Goal: Task Accomplishment & Management: Use online tool/utility

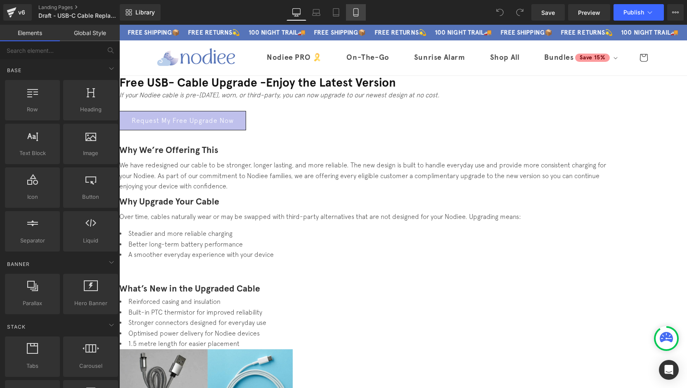
click at [359, 14] on icon at bounding box center [356, 12] width 8 height 8
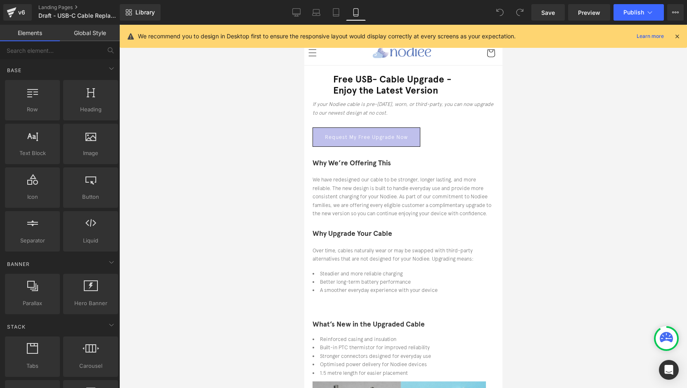
drag, startPoint x: 496, startPoint y: 160, endPoint x: 788, endPoint y: 64, distance: 307.8
click at [293, 13] on icon at bounding box center [296, 12] width 8 height 8
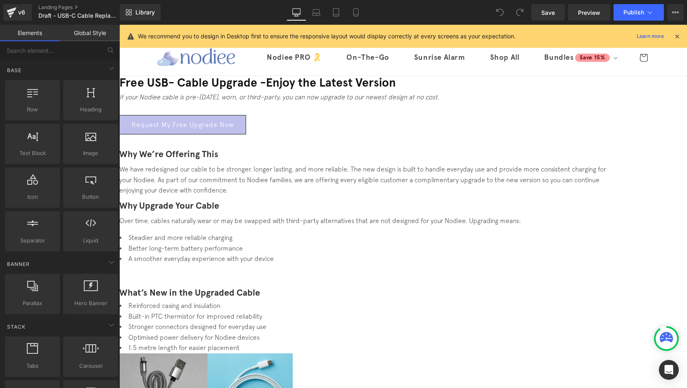
click at [119, 25] on span "Button" at bounding box center [119, 25] width 0 height 0
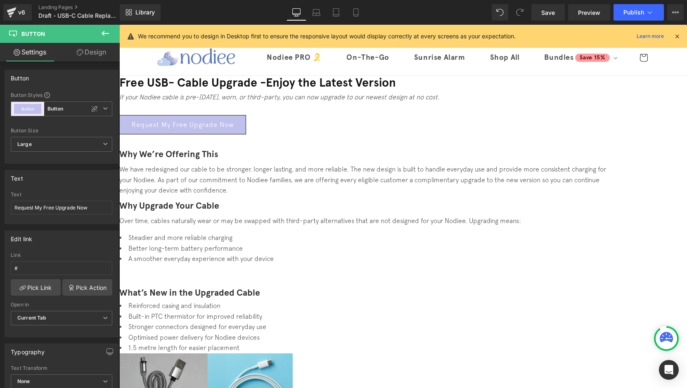
click at [119, 25] on span "Button" at bounding box center [119, 25] width 0 height 0
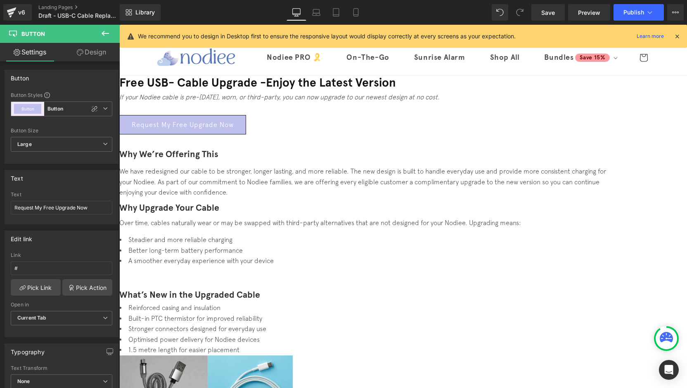
click at [77, 60] on link "Design" at bounding box center [91, 52] width 60 height 19
click at [44, 57] on link "Settings" at bounding box center [30, 52] width 60 height 19
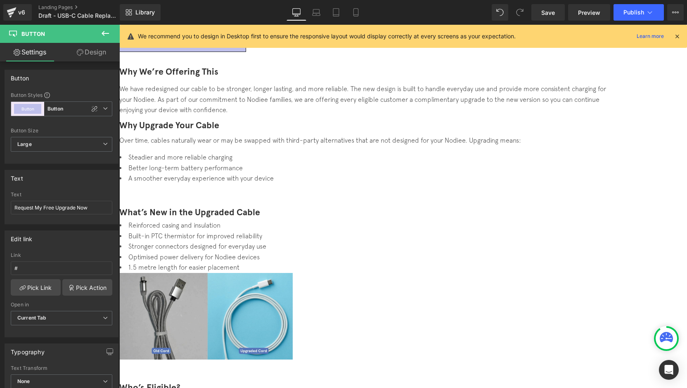
click at [119, 25] on span "Button" at bounding box center [119, 25] width 0 height 0
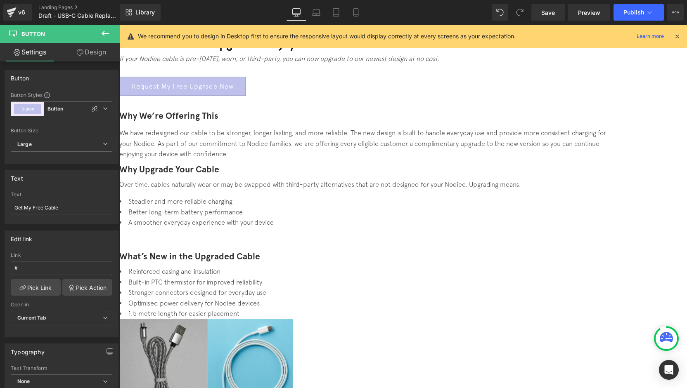
scroll to position [38, 0]
click at [119, 25] on span "Image" at bounding box center [119, 25] width 0 height 0
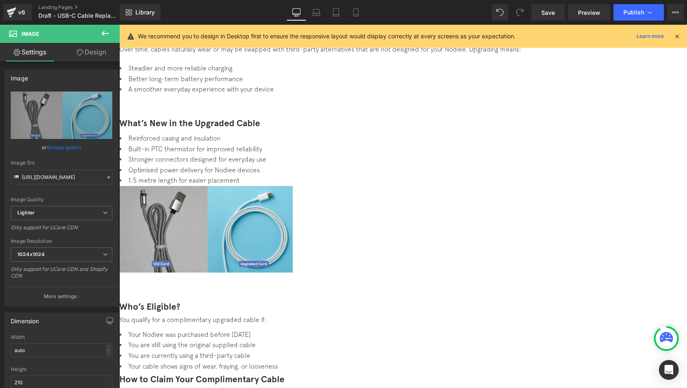
scroll to position [165, 0]
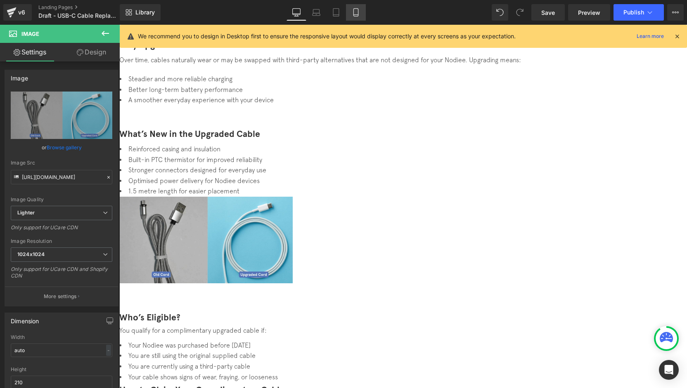
drag, startPoint x: 354, startPoint y: 14, endPoint x: 355, endPoint y: 19, distance: 4.6
click at [354, 14] on icon at bounding box center [356, 12] width 8 height 8
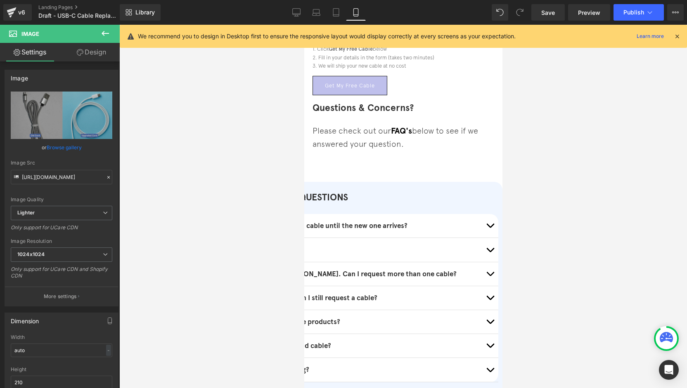
scroll to position [547, 0]
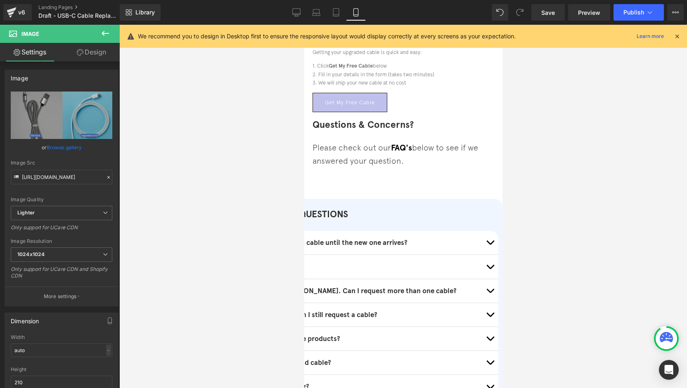
click at [481, 231] on button "button" at bounding box center [489, 243] width 17 height 24
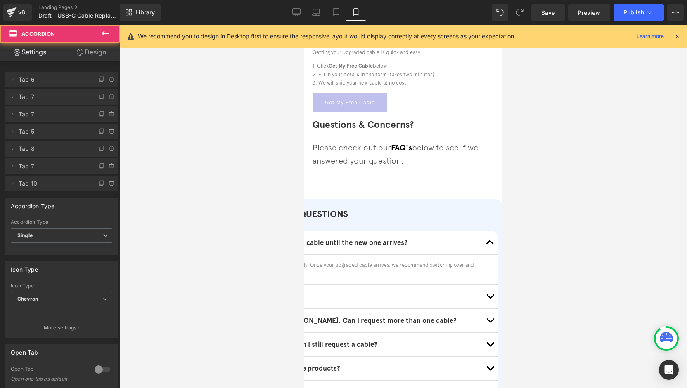
click at [481, 231] on button "button" at bounding box center [489, 243] width 17 height 24
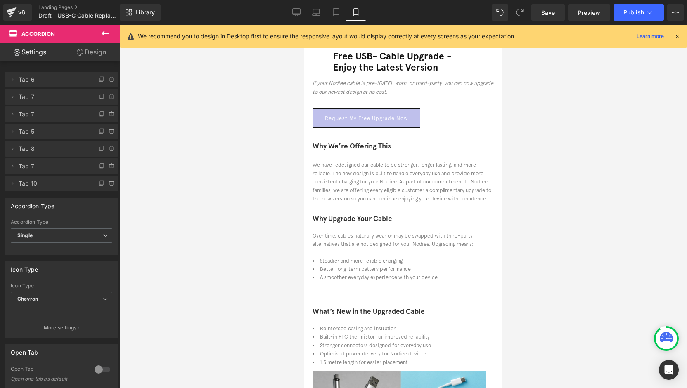
scroll to position [0, 0]
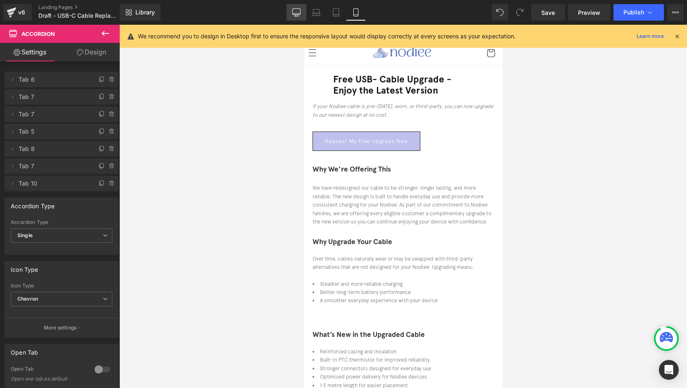
click at [295, 14] on icon at bounding box center [297, 14] width 8 height 0
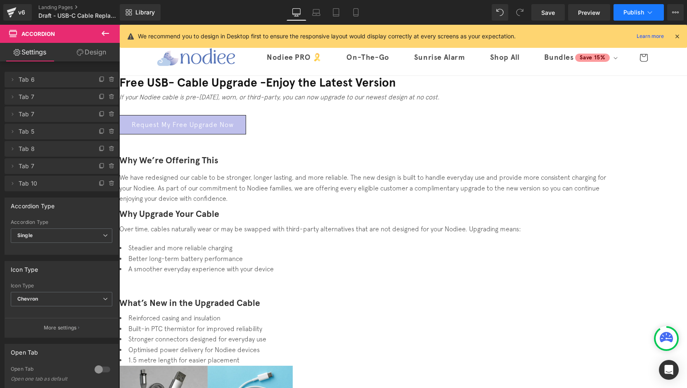
click at [651, 12] on icon at bounding box center [649, 12] width 8 height 8
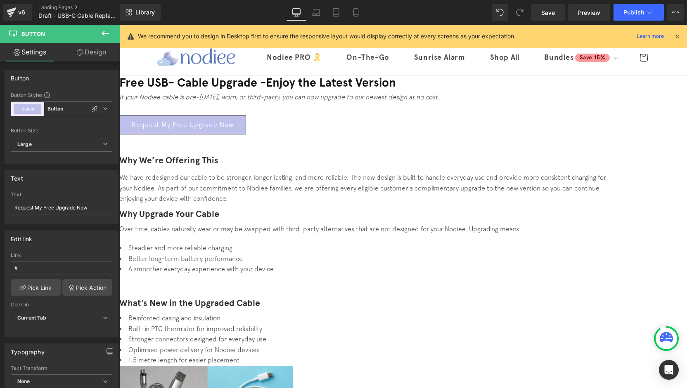
click at [99, 52] on link "Design" at bounding box center [91, 52] width 60 height 19
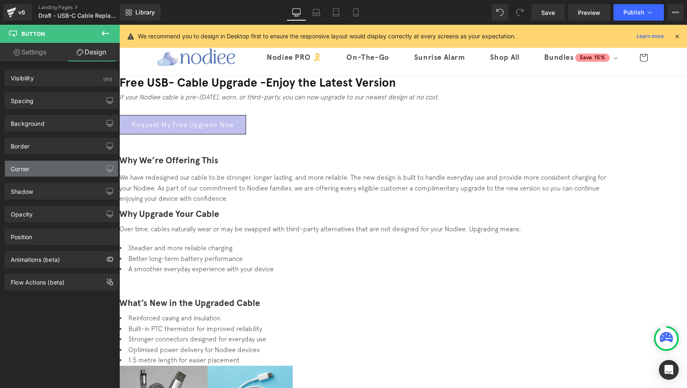
click at [32, 169] on div "Corner" at bounding box center [61, 169] width 113 height 16
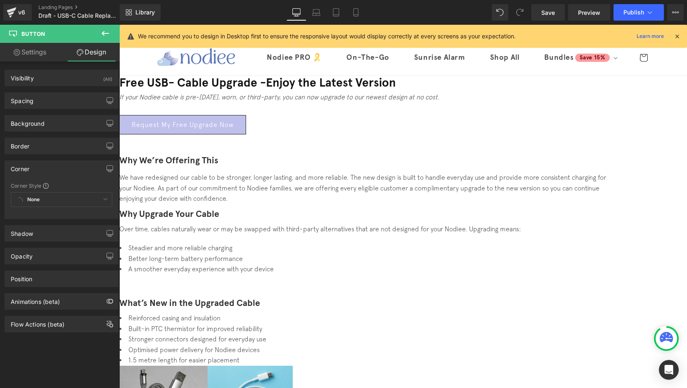
click at [33, 200] on div "None Custom Default Corner" at bounding box center [61, 201] width 101 height 19
click at [71, 198] on div "None Custom Default Corner" at bounding box center [61, 201] width 101 height 19
click at [45, 186] on span at bounding box center [46, 186] width 6 height 6
click at [97, 199] on div "None Custom Default Corner" at bounding box center [61, 201] width 101 height 19
click at [99, 198] on div "None Custom Default Corner" at bounding box center [61, 201] width 101 height 19
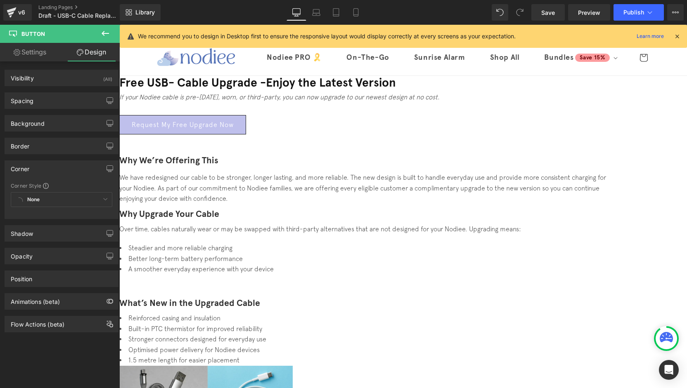
click at [102, 201] on div "None Custom Default Corner" at bounding box center [61, 201] width 101 height 19
click at [51, 172] on div "Corner" at bounding box center [61, 169] width 113 height 16
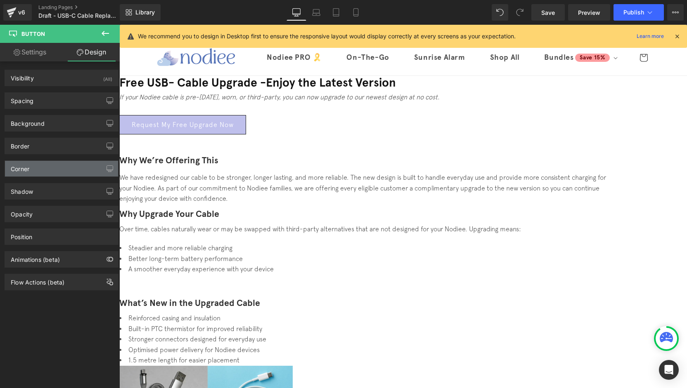
click at [46, 170] on div "Corner" at bounding box center [61, 169] width 113 height 16
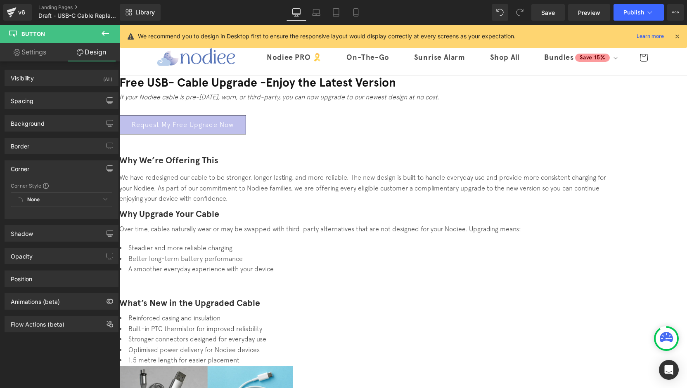
click at [32, 201] on div "None Custom Default Corner" at bounding box center [61, 201] width 101 height 19
drag, startPoint x: 20, startPoint y: 200, endPoint x: 59, endPoint y: 199, distance: 39.2
click at [59, 199] on div "None Custom Default Corner" at bounding box center [61, 201] width 101 height 19
click at [48, 185] on div "Corner Style" at bounding box center [61, 185] width 101 height 7
drag, startPoint x: 54, startPoint y: 166, endPoint x: 96, endPoint y: 161, distance: 41.6
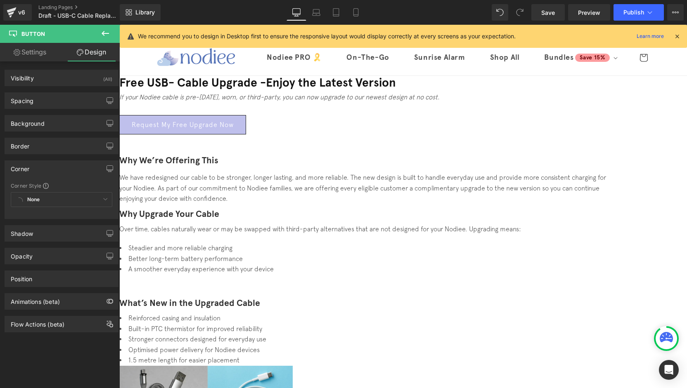
click at [55, 166] on div "Corner" at bounding box center [61, 169] width 113 height 16
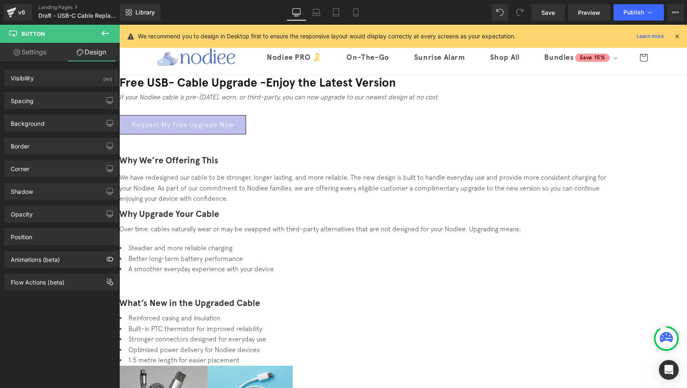
click at [119, 25] on span "Button" at bounding box center [119, 25] width 0 height 0
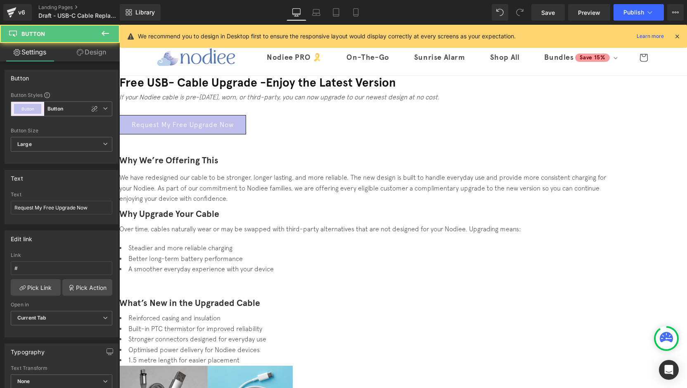
click at [26, 55] on link "Settings" at bounding box center [30, 52] width 60 height 19
click at [119, 25] on span "Button" at bounding box center [119, 25] width 0 height 0
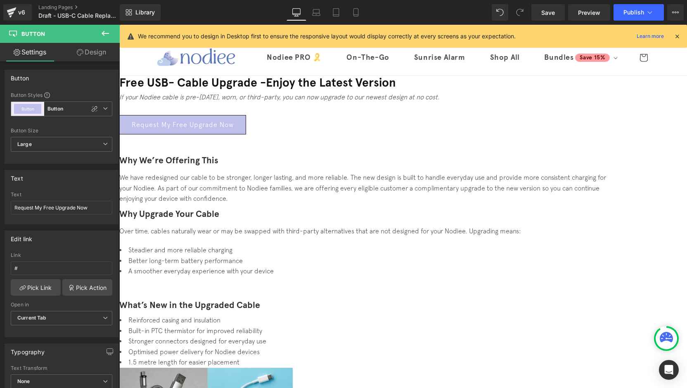
click at [119, 25] on span "Button" at bounding box center [119, 25] width 0 height 0
click at [104, 54] on link "Design" at bounding box center [91, 52] width 60 height 19
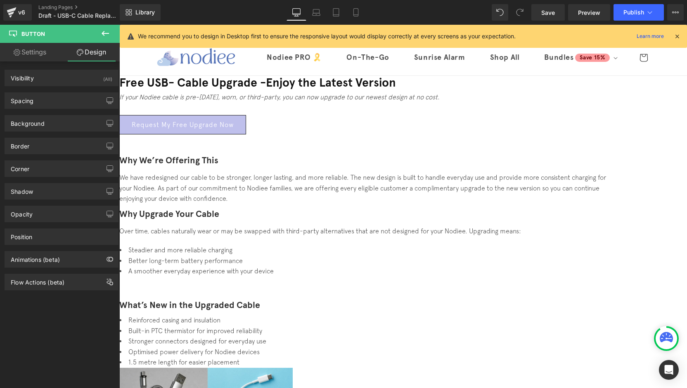
click at [112, 37] on button at bounding box center [105, 34] width 29 height 18
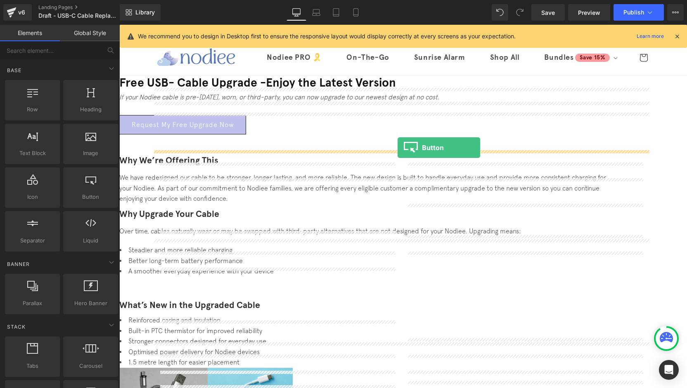
drag, startPoint x: 212, startPoint y: 217, endPoint x: 397, endPoint y: 148, distance: 197.7
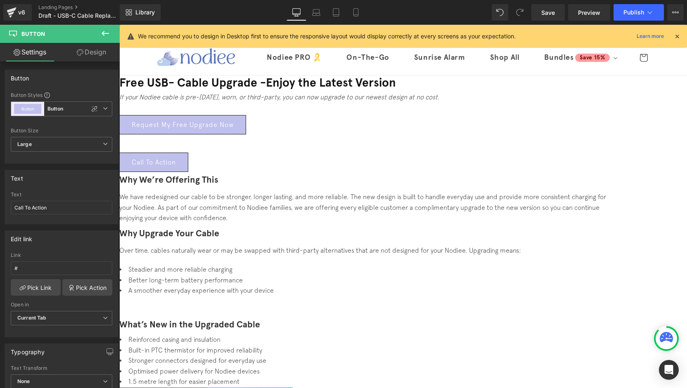
click at [119, 25] on icon at bounding box center [119, 25] width 0 height 0
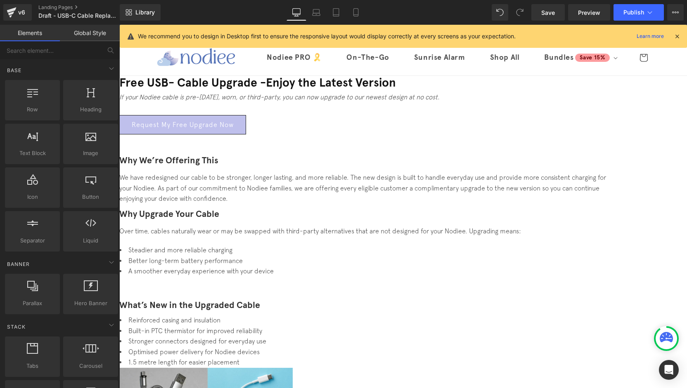
click at [119, 25] on span "Button" at bounding box center [119, 25] width 0 height 0
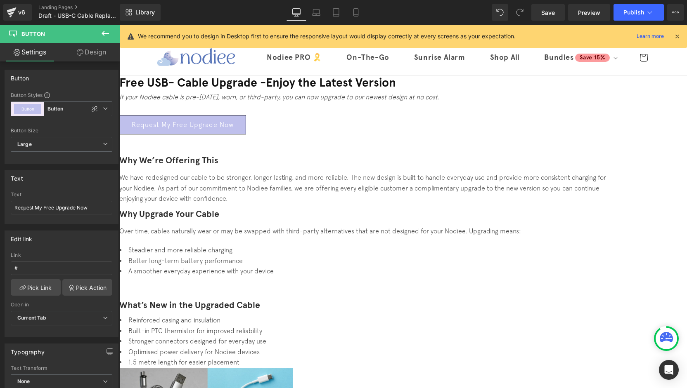
click at [82, 53] on icon at bounding box center [80, 52] width 7 height 7
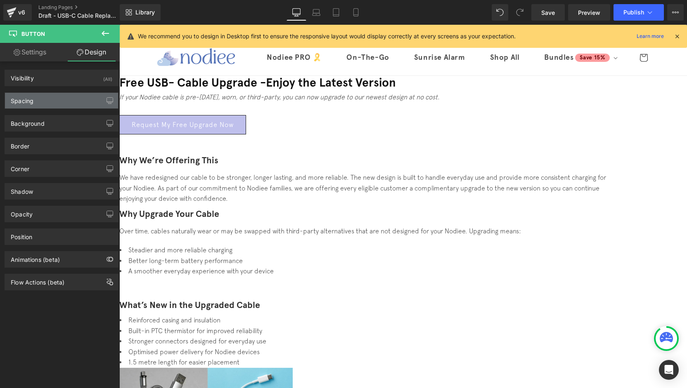
click at [42, 102] on div "Spacing" at bounding box center [61, 101] width 113 height 16
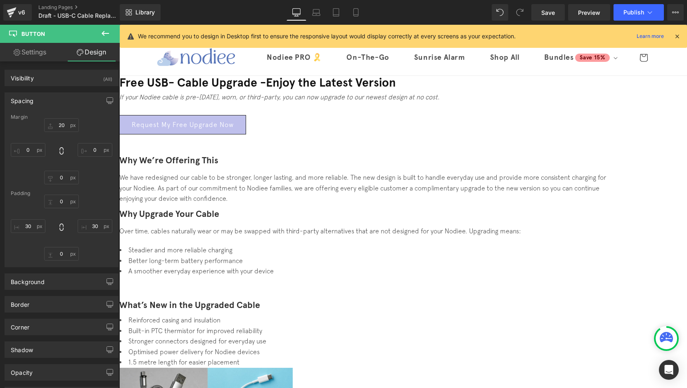
click at [42, 102] on div "Spacing" at bounding box center [61, 101] width 113 height 16
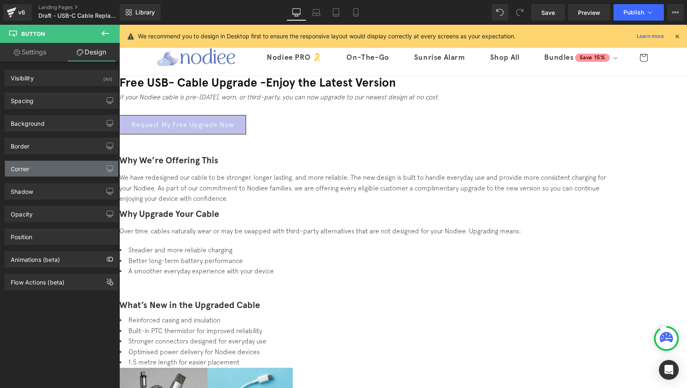
click at [45, 170] on div "Corner" at bounding box center [61, 169] width 113 height 16
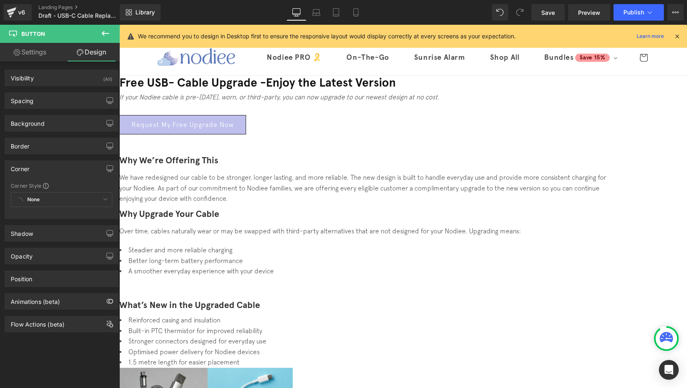
click at [46, 186] on span at bounding box center [46, 186] width 6 height 6
click at [42, 199] on div "None Custom Default Corner" at bounding box center [61, 201] width 101 height 19
click at [33, 200] on div "None Custom Default Corner" at bounding box center [61, 201] width 101 height 19
click at [20, 201] on div "None Custom Default Corner" at bounding box center [61, 201] width 101 height 19
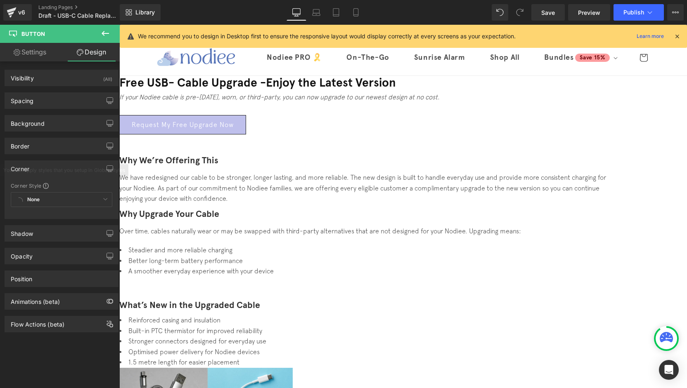
drag, startPoint x: 20, startPoint y: 201, endPoint x: 35, endPoint y: 199, distance: 15.7
click at [35, 199] on div "None Custom Default Corner" at bounding box center [61, 201] width 101 height 19
drag, startPoint x: 85, startPoint y: 200, endPoint x: 107, endPoint y: 200, distance: 22.3
click at [87, 200] on div "None Custom Default Corner" at bounding box center [61, 201] width 101 height 19
click at [107, 200] on div "None Custom Default Corner" at bounding box center [61, 201] width 101 height 19
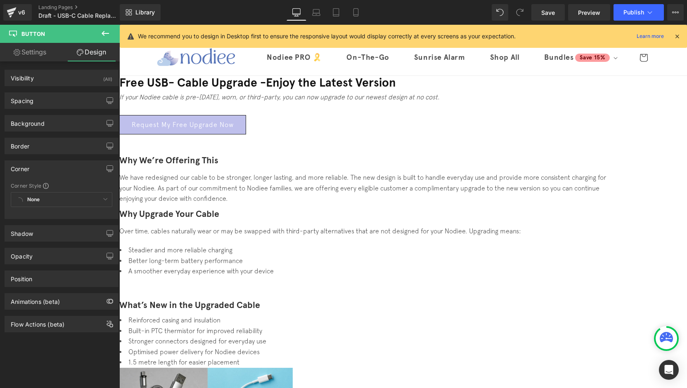
click at [99, 199] on div "None Custom Default Corner" at bounding box center [61, 201] width 101 height 19
click at [54, 166] on div "Corner" at bounding box center [61, 169] width 113 height 16
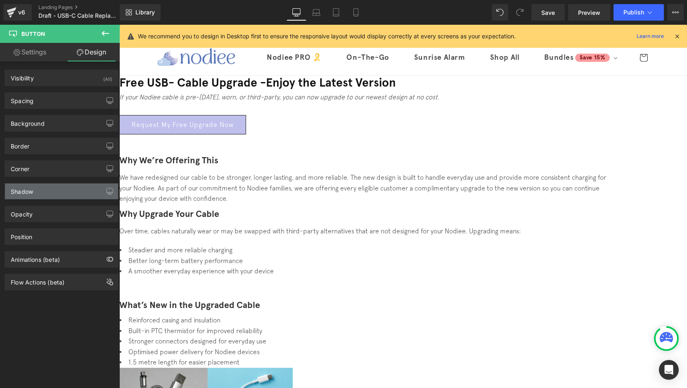
click at [47, 196] on div "Shadow" at bounding box center [61, 192] width 113 height 16
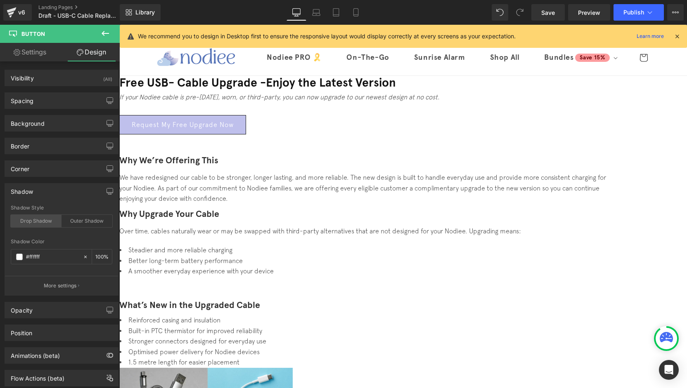
click at [48, 219] on div "Drop Shadow" at bounding box center [36, 221] width 51 height 12
click at [65, 220] on div "Outer Shadow" at bounding box center [86, 221] width 51 height 12
click at [45, 221] on div "Drop Shadow" at bounding box center [36, 221] width 51 height 12
click at [73, 221] on div "Outer Shadow" at bounding box center [86, 221] width 51 height 12
click at [42, 222] on div "Drop Shadow" at bounding box center [36, 221] width 51 height 12
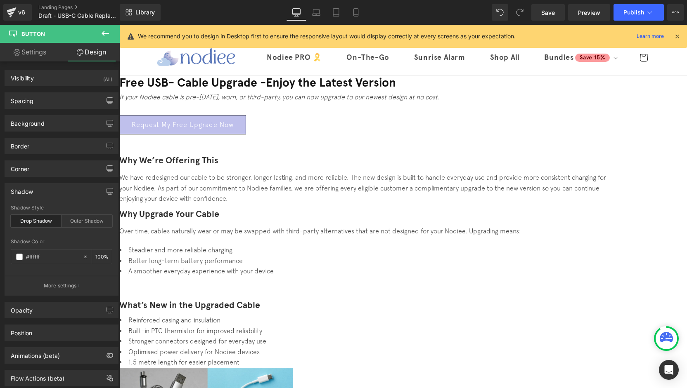
click at [48, 223] on div "Drop Shadow" at bounding box center [36, 221] width 51 height 12
click at [46, 192] on div "Shadow" at bounding box center [61, 192] width 113 height 16
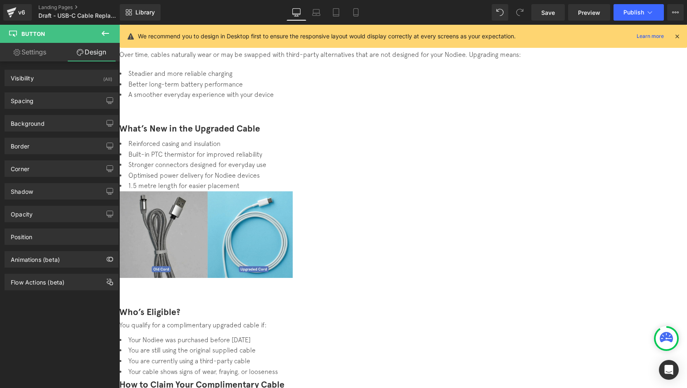
scroll to position [179, 0]
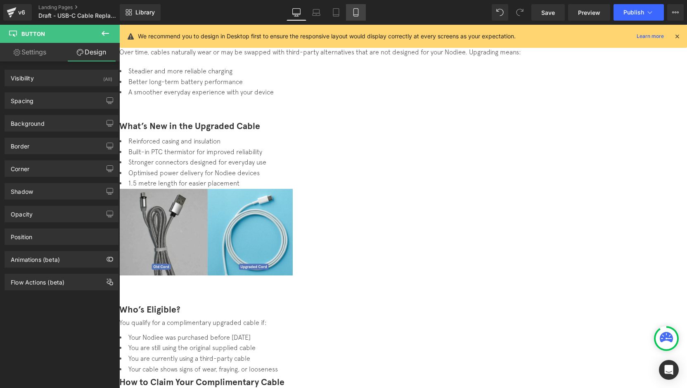
drag, startPoint x: 351, startPoint y: 16, endPoint x: 62, endPoint y: 107, distance: 302.9
click at [351, 16] on link "Mobile" at bounding box center [356, 12] width 20 height 17
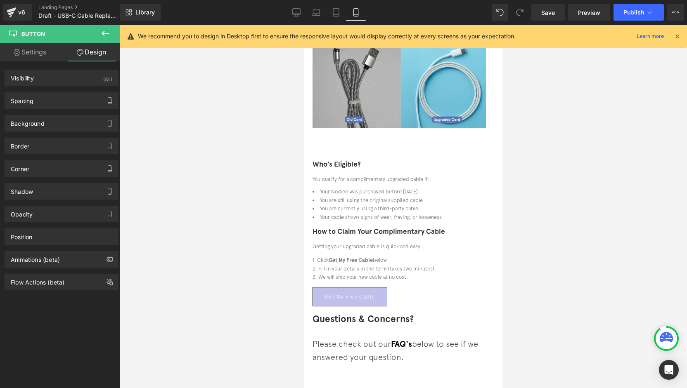
scroll to position [371, 0]
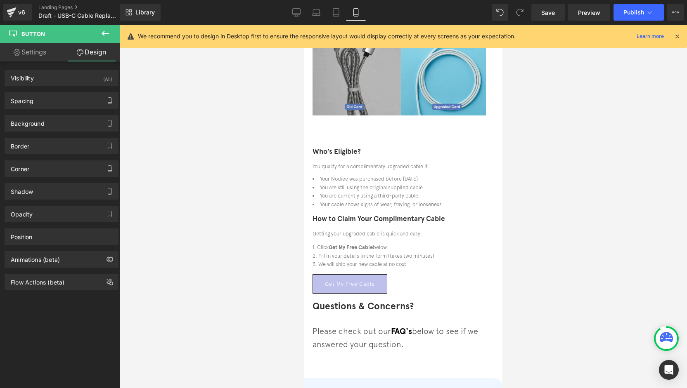
click at [304, 25] on span at bounding box center [304, 25] width 0 height 0
click at [304, 25] on span "Heading" at bounding box center [304, 25] width 0 height 0
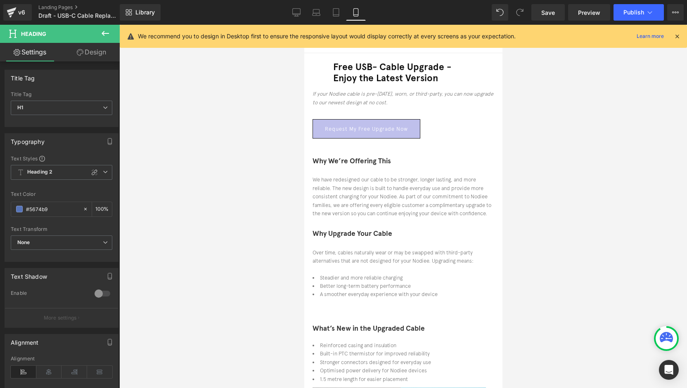
scroll to position [0, 0]
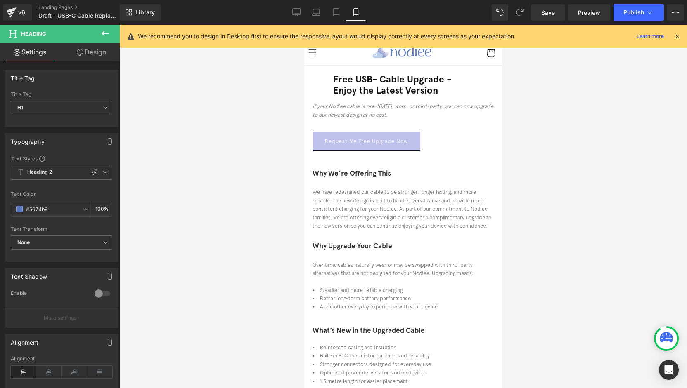
drag, startPoint x: 365, startPoint y: 160, endPoint x: 396, endPoint y: 161, distance: 31.4
click at [365, 169] on font "Why We’re Offering This" at bounding box center [351, 173] width 78 height 9
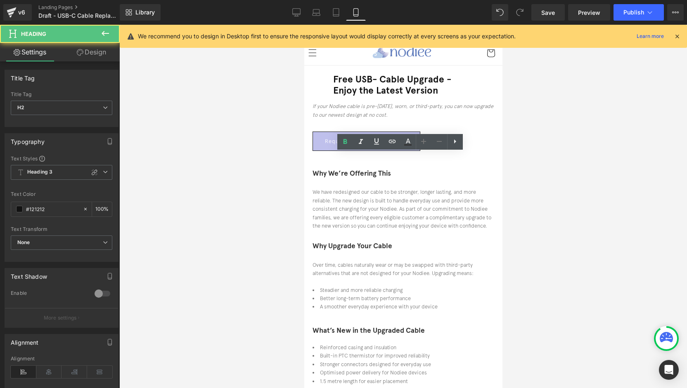
click at [399, 168] on h2 "Why We’re Offering This" at bounding box center [403, 174] width 182 height 13
click at [302, 187] on div at bounding box center [402, 206] width 567 height 363
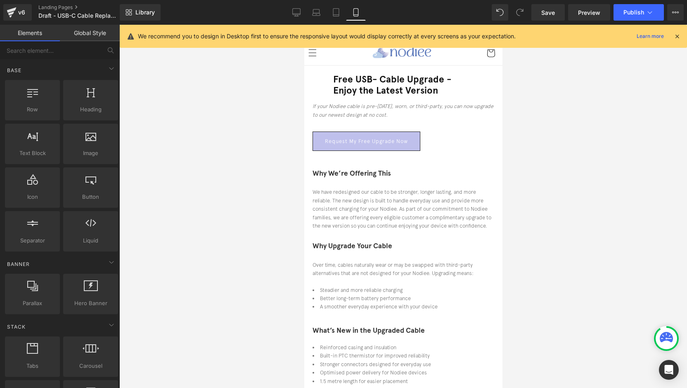
click at [304, 25] on span "Row" at bounding box center [304, 25] width 0 height 0
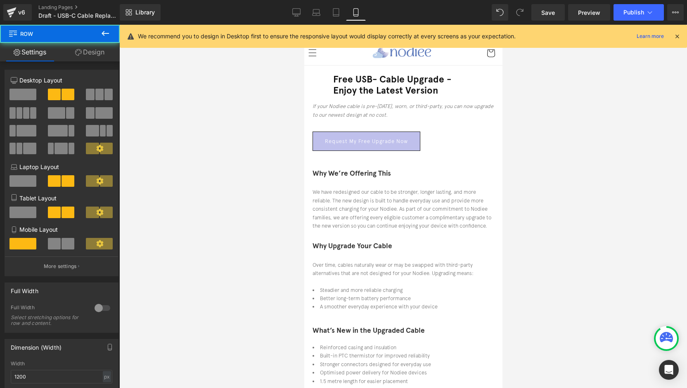
click at [90, 55] on link "Design" at bounding box center [90, 52] width 60 height 19
click at [0, 0] on div "Visibility" at bounding box center [0, 0] width 0 height 0
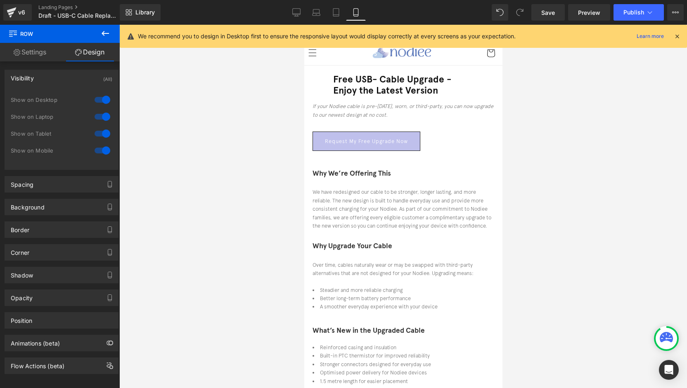
click at [53, 79] on div "Visibility (All)" at bounding box center [61, 78] width 113 height 16
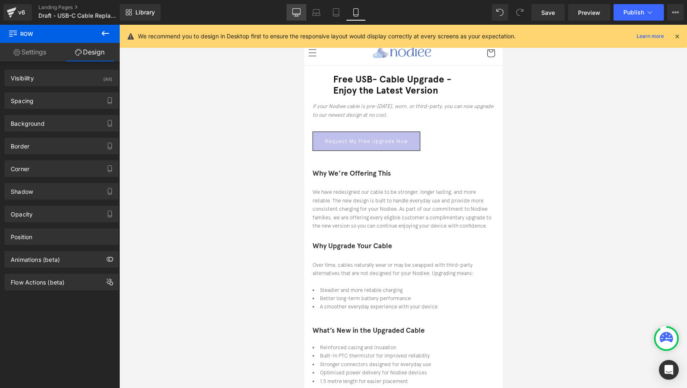
click at [293, 18] on link "Desktop" at bounding box center [296, 12] width 20 height 17
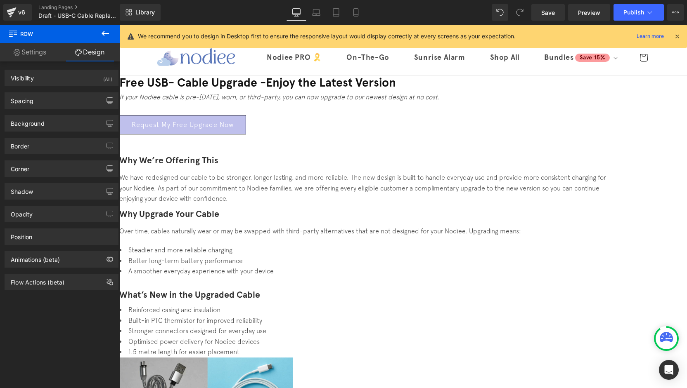
click at [217, 290] on font "What’s New in the Upgraded Cable" at bounding box center [189, 295] width 141 height 11
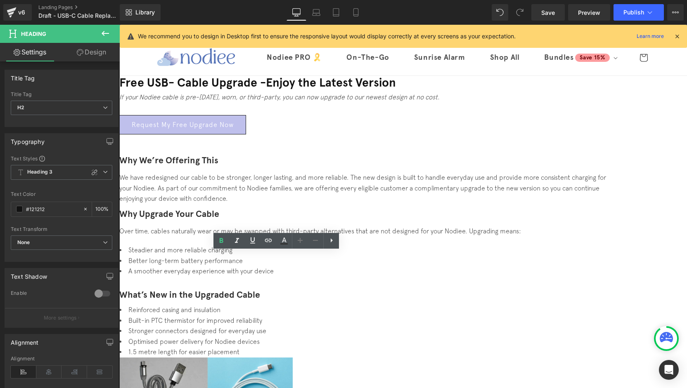
click at [218, 166] on font "Why We’re Offering This" at bounding box center [168, 160] width 99 height 11
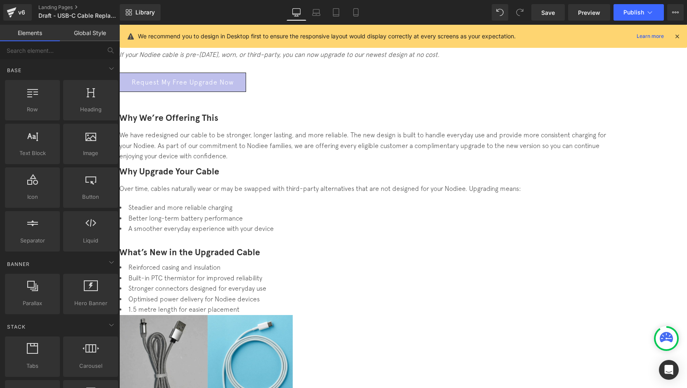
scroll to position [28, 0]
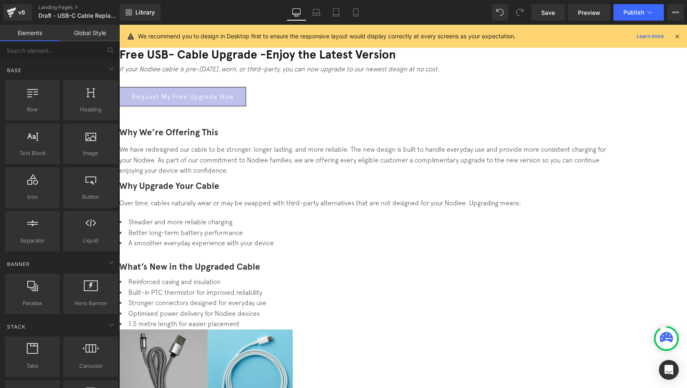
click at [678, 35] on icon at bounding box center [676, 36] width 7 height 7
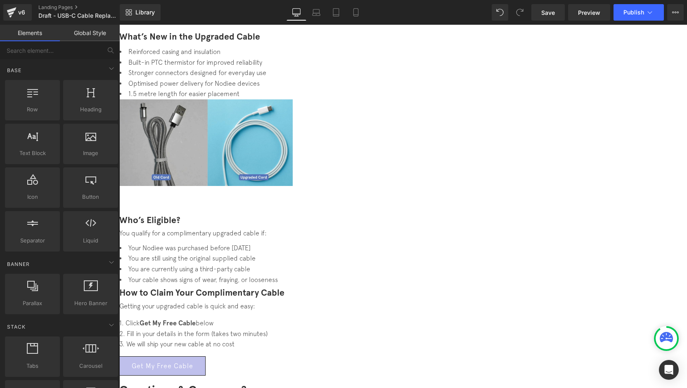
scroll to position [0, 0]
